Goal: Complete application form

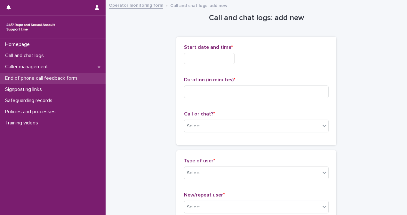
click at [41, 78] on p "End of phone call feedback form" at bounding box center [43, 78] width 80 height 6
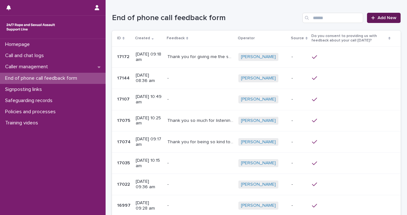
click at [388, 16] on span "Add New" at bounding box center [386, 18] width 19 height 4
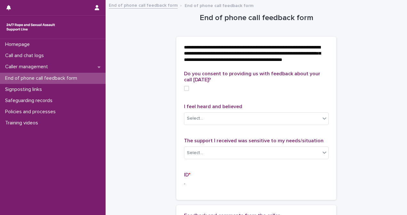
click at [184, 91] on span at bounding box center [186, 88] width 5 height 5
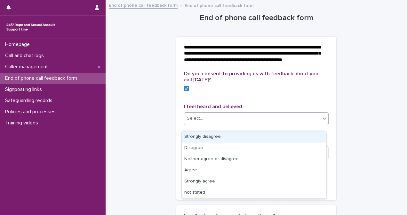
click at [209, 124] on div "Select..." at bounding box center [252, 119] width 136 height 11
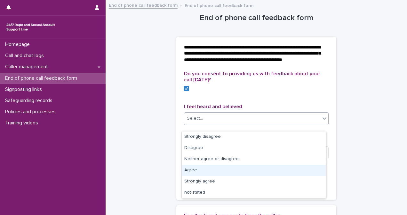
click at [223, 172] on div "Agree" at bounding box center [254, 170] width 144 height 11
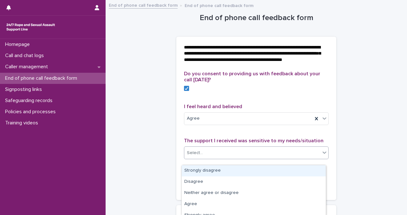
click at [230, 158] on div "Select..." at bounding box center [252, 153] width 136 height 11
click at [226, 159] on div "Select..." at bounding box center [252, 153] width 136 height 11
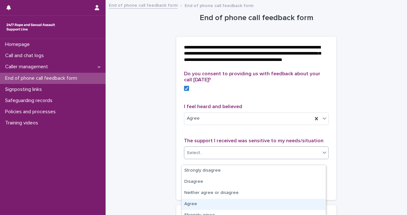
click at [224, 201] on div "Agree" at bounding box center [254, 204] width 144 height 11
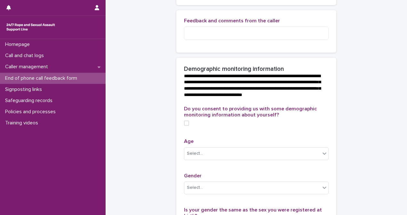
scroll to position [196, 0]
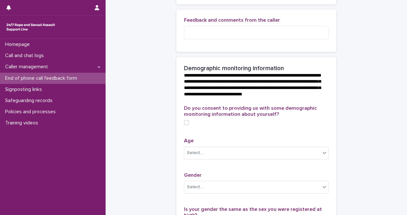
click at [184, 125] on span at bounding box center [186, 122] width 5 height 5
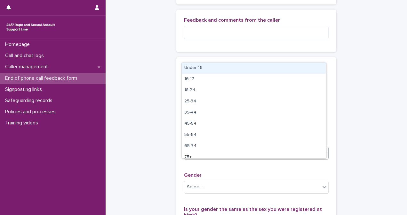
click at [220, 159] on div "Select..." at bounding box center [252, 153] width 136 height 11
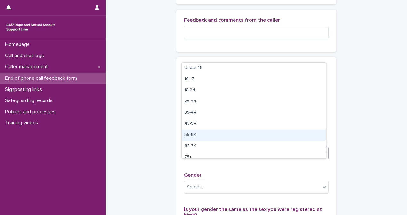
click at [229, 135] on div "55-64" at bounding box center [254, 135] width 144 height 11
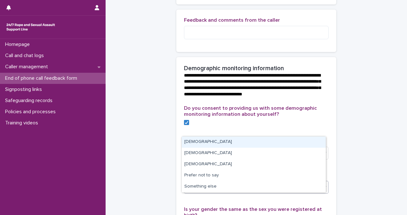
drag, startPoint x: 223, startPoint y: 195, endPoint x: 230, endPoint y: 148, distance: 46.8
click at [230, 147] on body "**********" at bounding box center [203, 107] width 407 height 215
click at [230, 147] on div "[DEMOGRAPHIC_DATA]" at bounding box center [254, 142] width 144 height 11
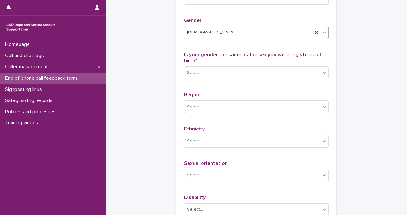
scroll to position [361, 0]
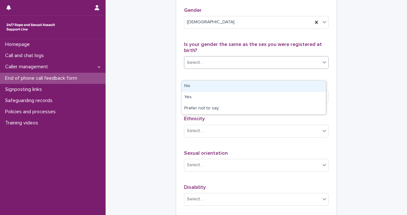
click at [242, 68] on div "Select..." at bounding box center [256, 62] width 145 height 13
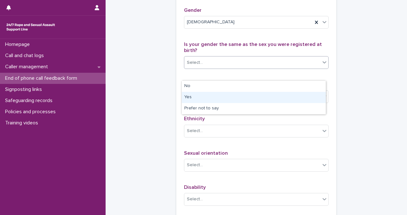
click at [237, 95] on div "Yes" at bounding box center [254, 97] width 144 height 11
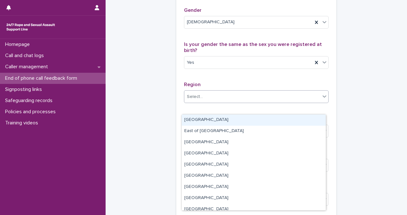
click at [237, 102] on div "Select..." at bounding box center [252, 97] width 136 height 11
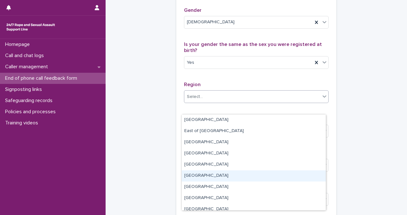
click at [250, 175] on div "[GEOGRAPHIC_DATA]" at bounding box center [254, 176] width 144 height 11
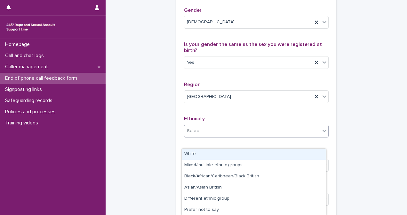
drag, startPoint x: 253, startPoint y: 139, endPoint x: 253, endPoint y: 156, distance: 16.6
click at [253, 156] on body "**********" at bounding box center [203, 107] width 407 height 215
click at [253, 156] on div "White" at bounding box center [254, 154] width 144 height 11
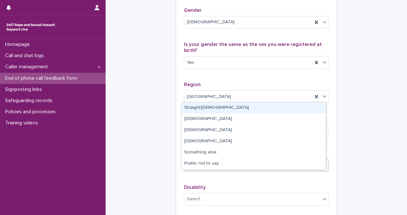
click at [257, 171] on div "Select..." at bounding box center [252, 165] width 136 height 11
click at [258, 104] on div "Straight/[DEMOGRAPHIC_DATA]" at bounding box center [254, 108] width 144 height 11
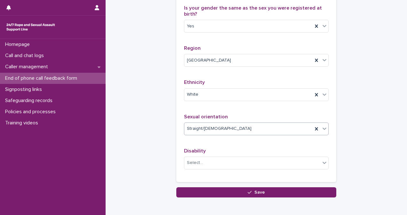
scroll to position [441, 0]
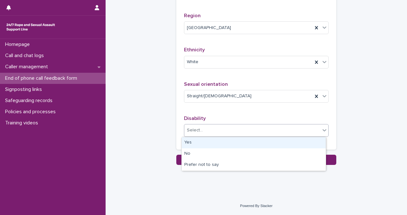
click at [223, 126] on div "Select..." at bounding box center [252, 130] width 136 height 11
click at [228, 141] on div "Yes" at bounding box center [254, 142] width 144 height 11
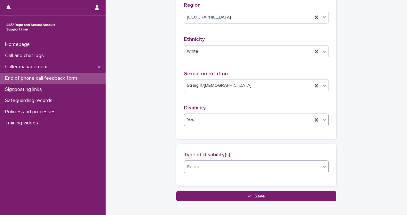
click at [247, 173] on div "Select..." at bounding box center [252, 167] width 136 height 11
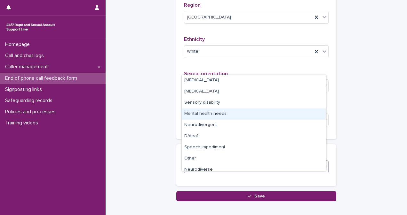
click at [248, 119] on div "Mental health needs" at bounding box center [254, 114] width 144 height 11
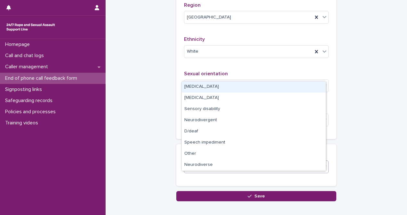
click at [269, 173] on div "Mental health needs" at bounding box center [248, 167] width 128 height 11
click at [228, 84] on div "[MEDICAL_DATA]" at bounding box center [254, 87] width 144 height 11
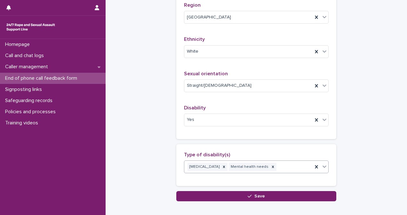
scroll to position [488, 0]
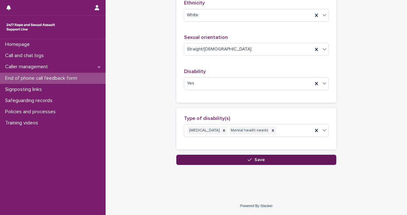
click at [243, 160] on button "Save" at bounding box center [256, 160] width 160 height 10
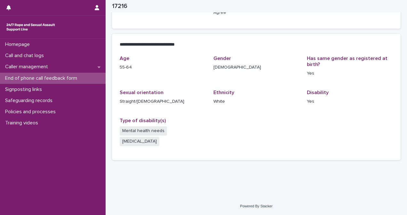
scroll to position [129, 0]
